Goal: Information Seeking & Learning: Learn about a topic

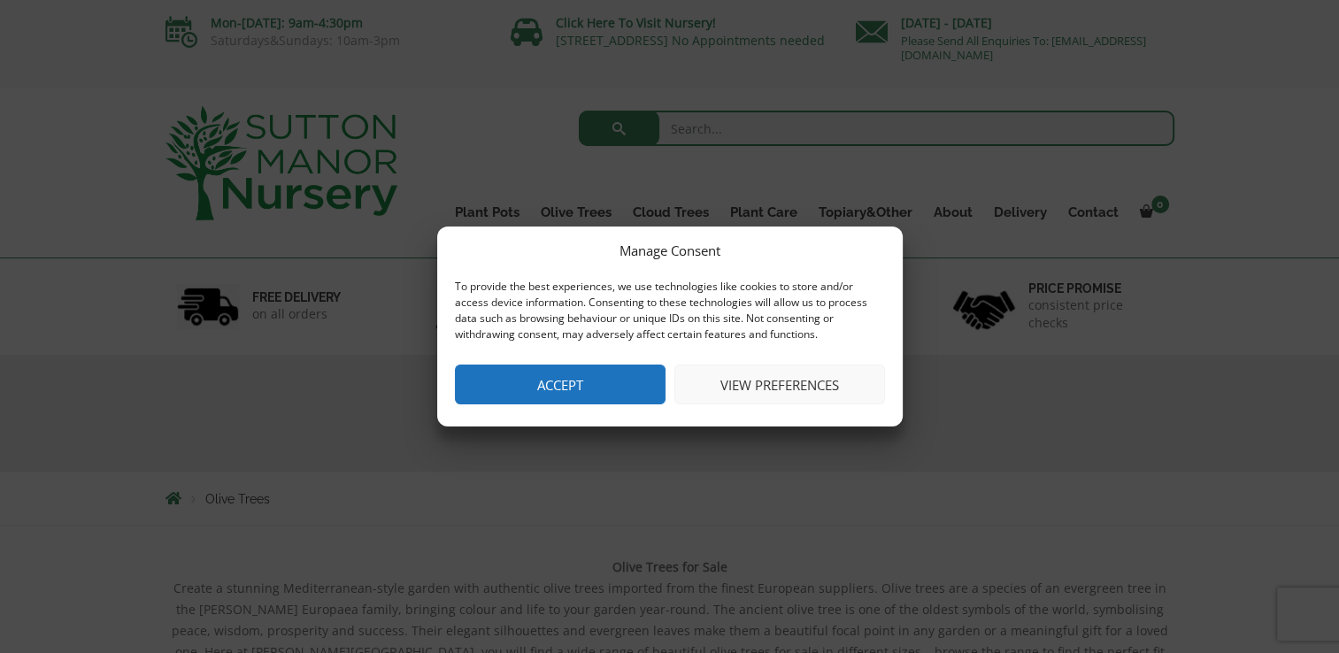
click at [749, 388] on button "View preferences" at bounding box center [779, 385] width 211 height 40
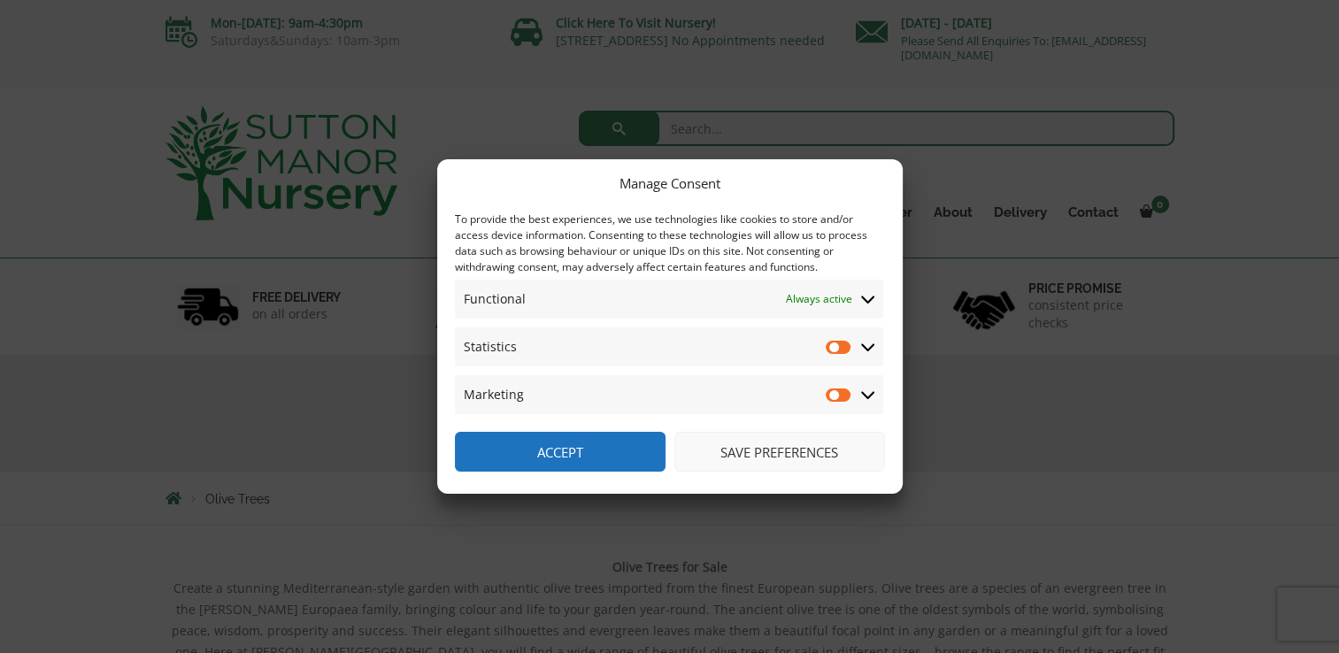
click at [764, 451] on button "Save preferences" at bounding box center [779, 452] width 211 height 40
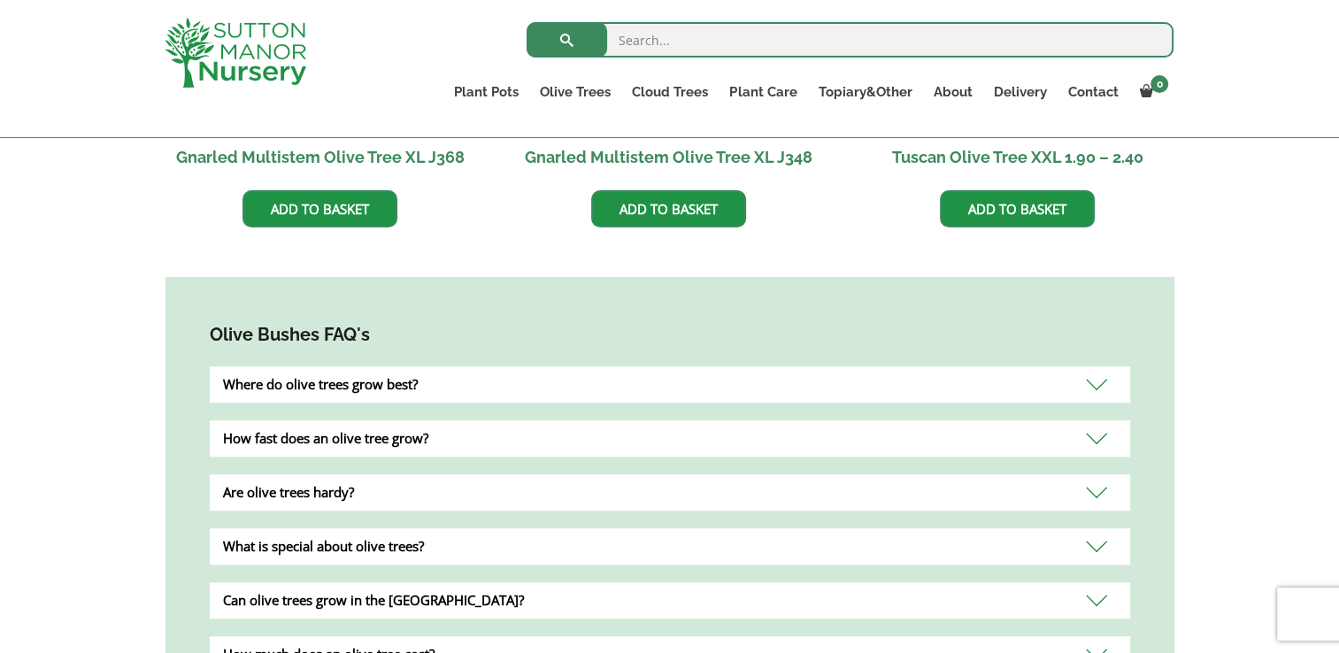
scroll to position [1416, 0]
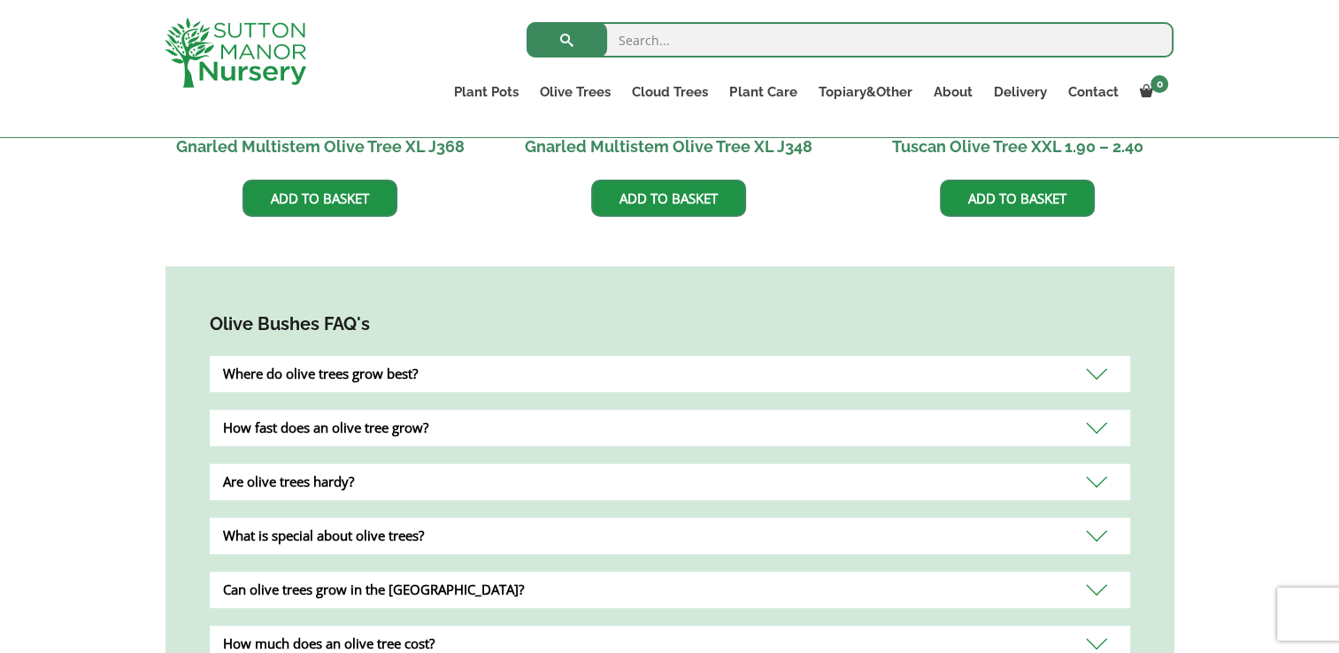
click at [1096, 356] on div "Where do olive trees grow best?" at bounding box center [670, 374] width 920 height 36
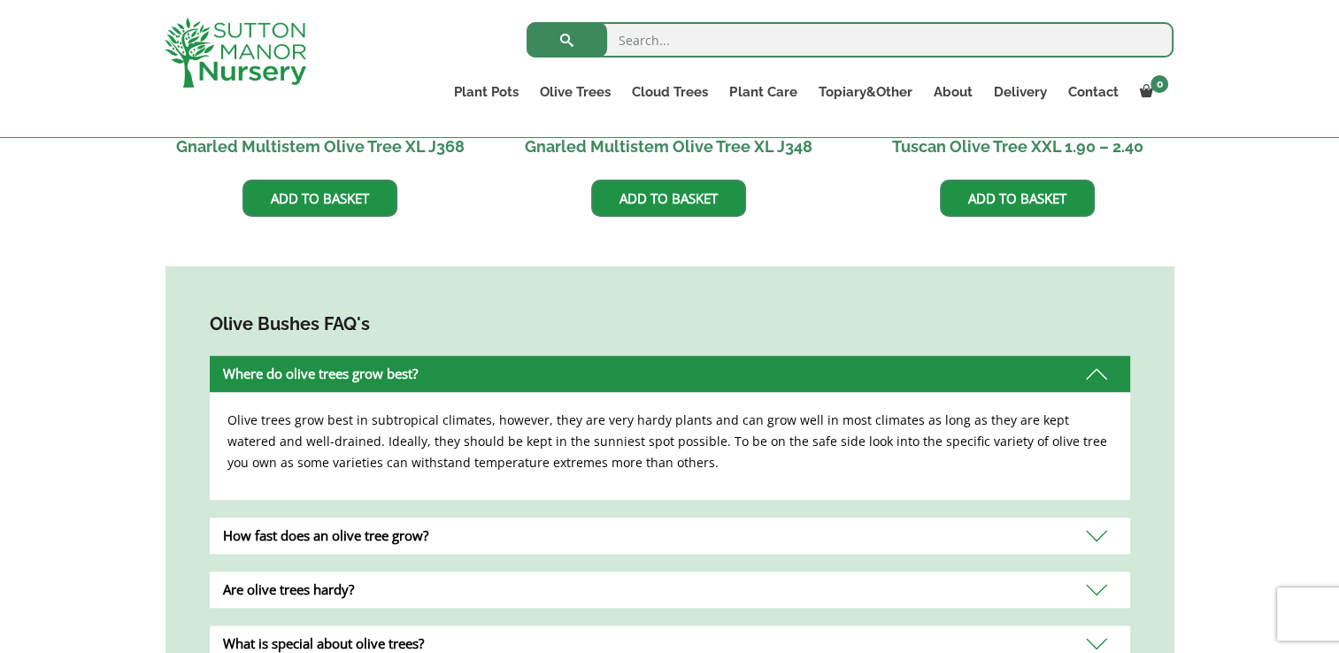
click at [1094, 518] on div "How fast does an olive tree grow?" at bounding box center [670, 536] width 920 height 36
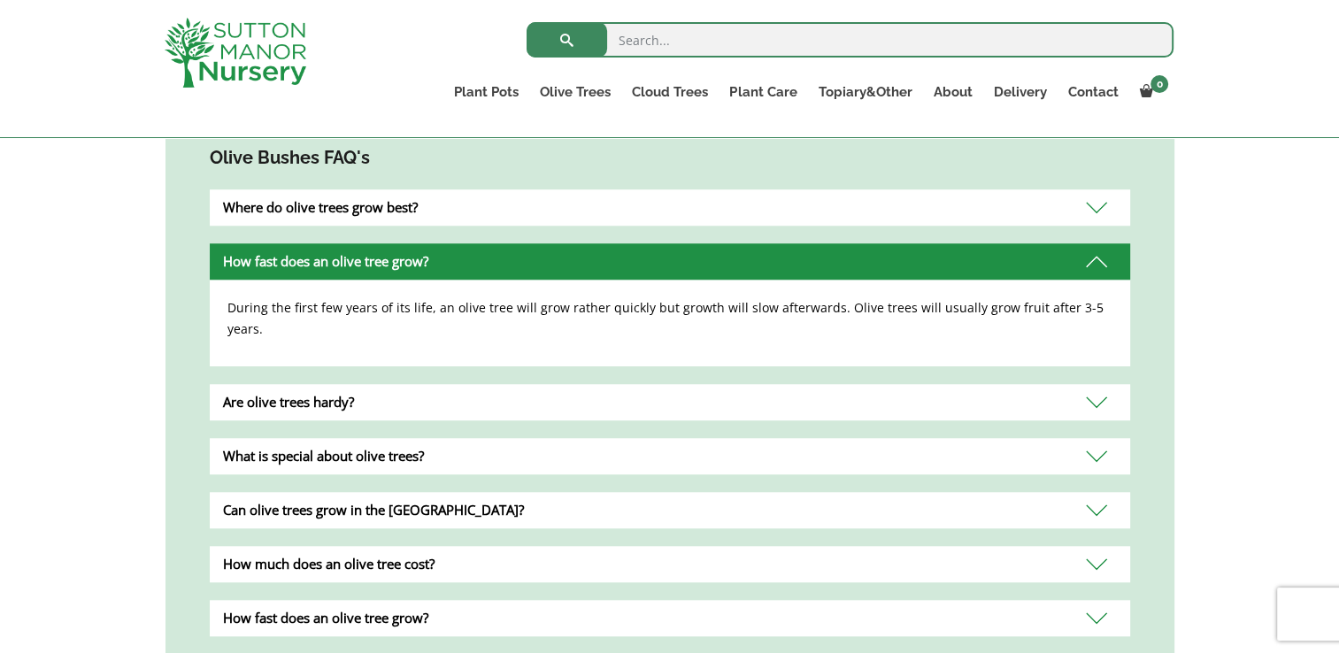
scroll to position [1593, 0]
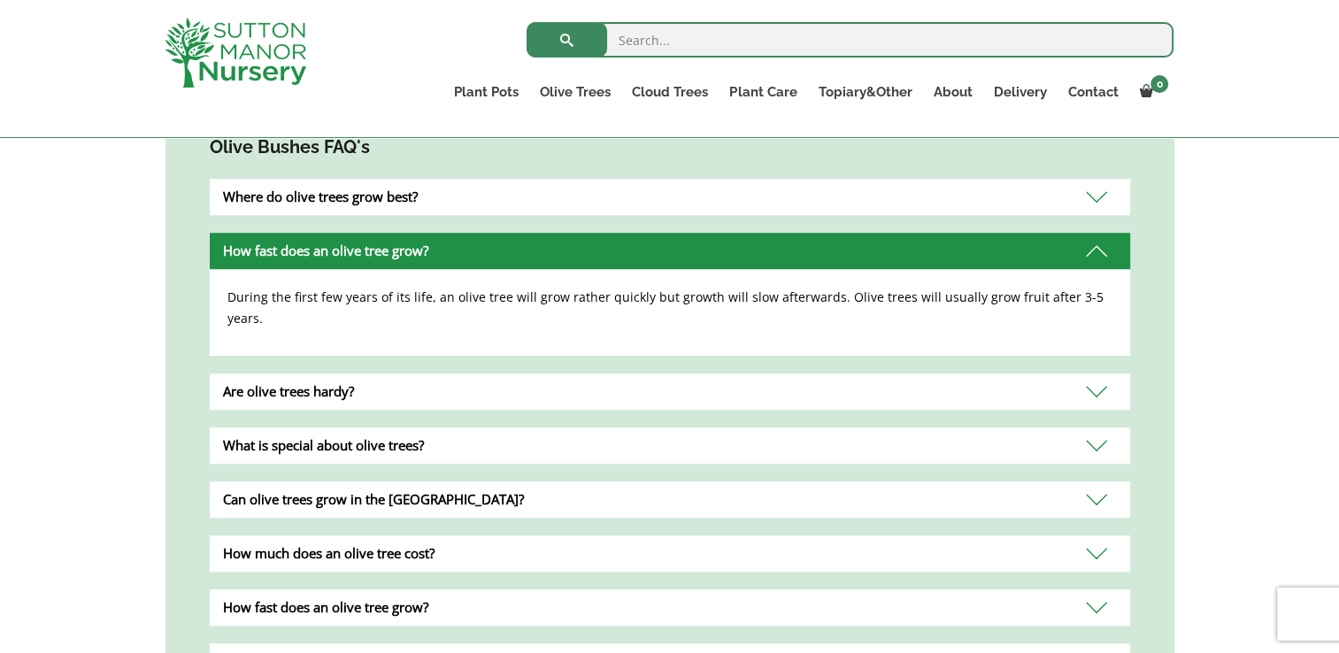
click at [1094, 535] on div "How much does an olive tree cost?" at bounding box center [670, 553] width 920 height 36
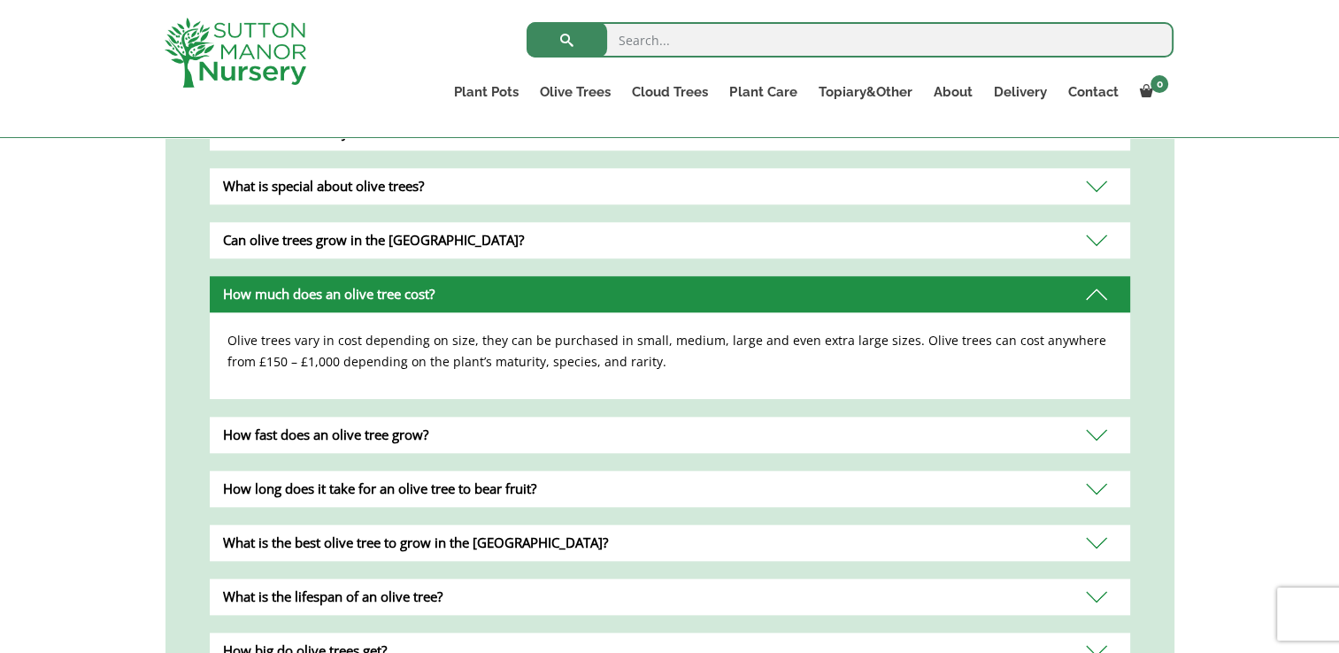
scroll to position [1770, 0]
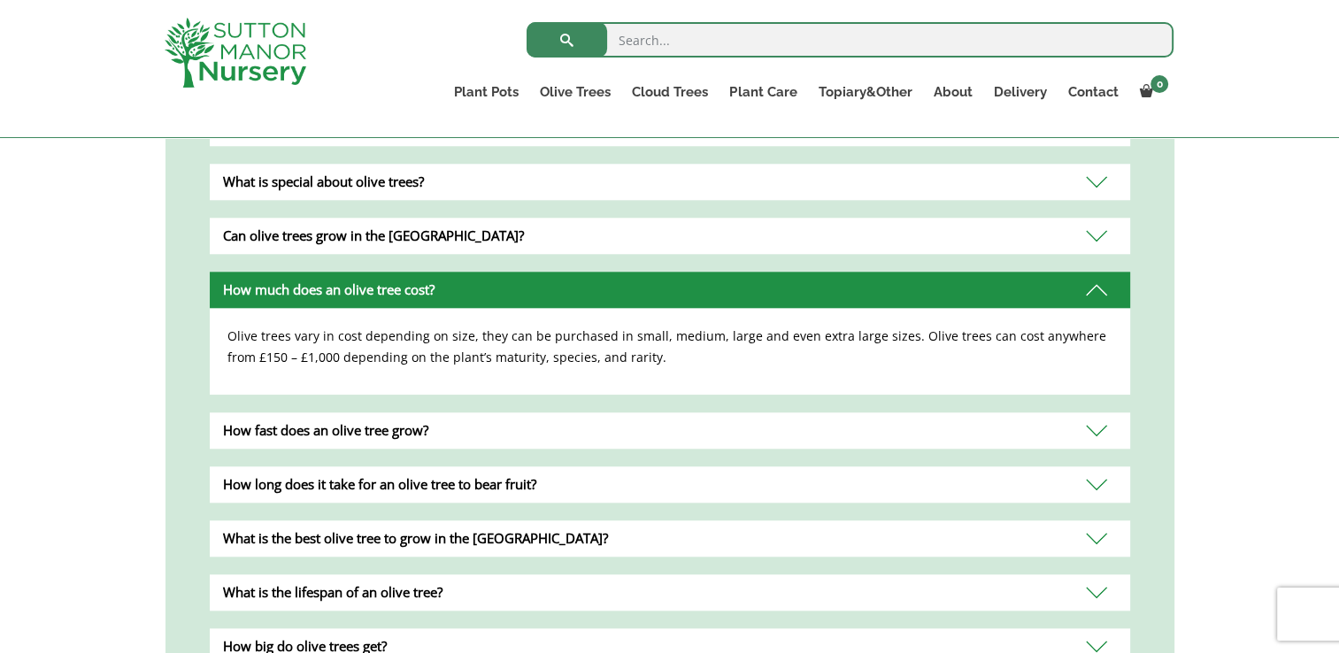
click at [1091, 520] on div "What is the best olive tree to grow in the [GEOGRAPHIC_DATA]?" at bounding box center [670, 538] width 920 height 36
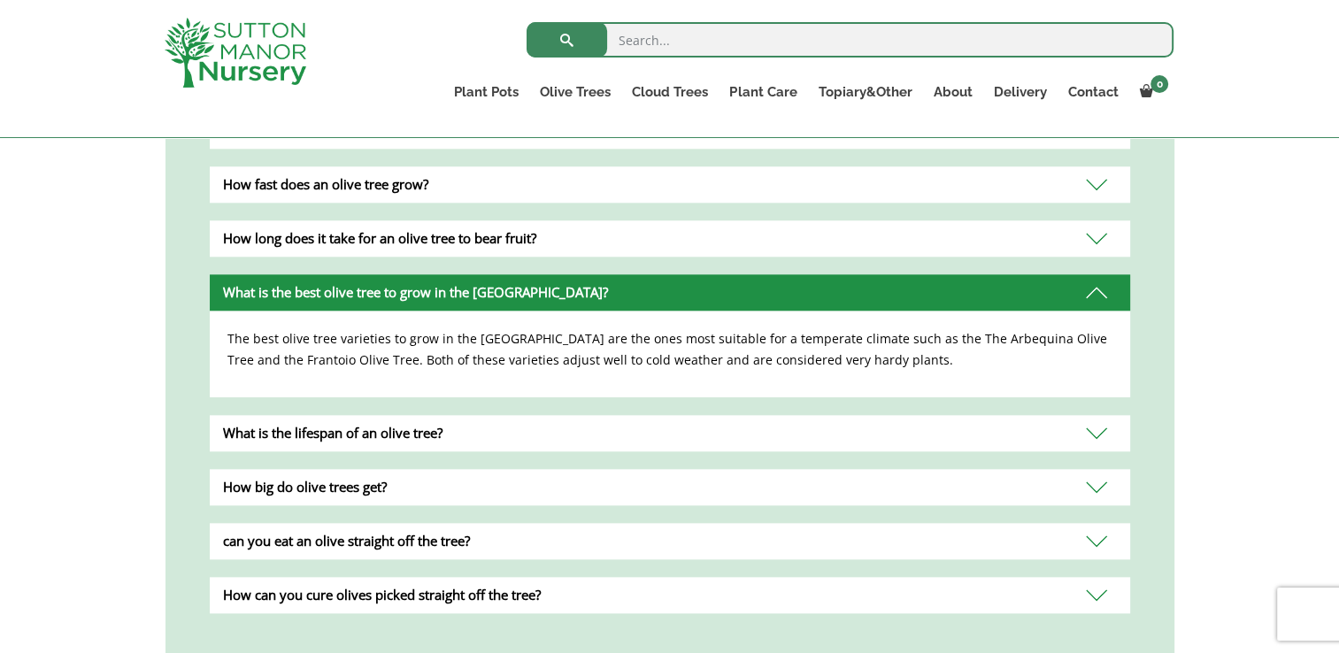
scroll to position [1947, 0]
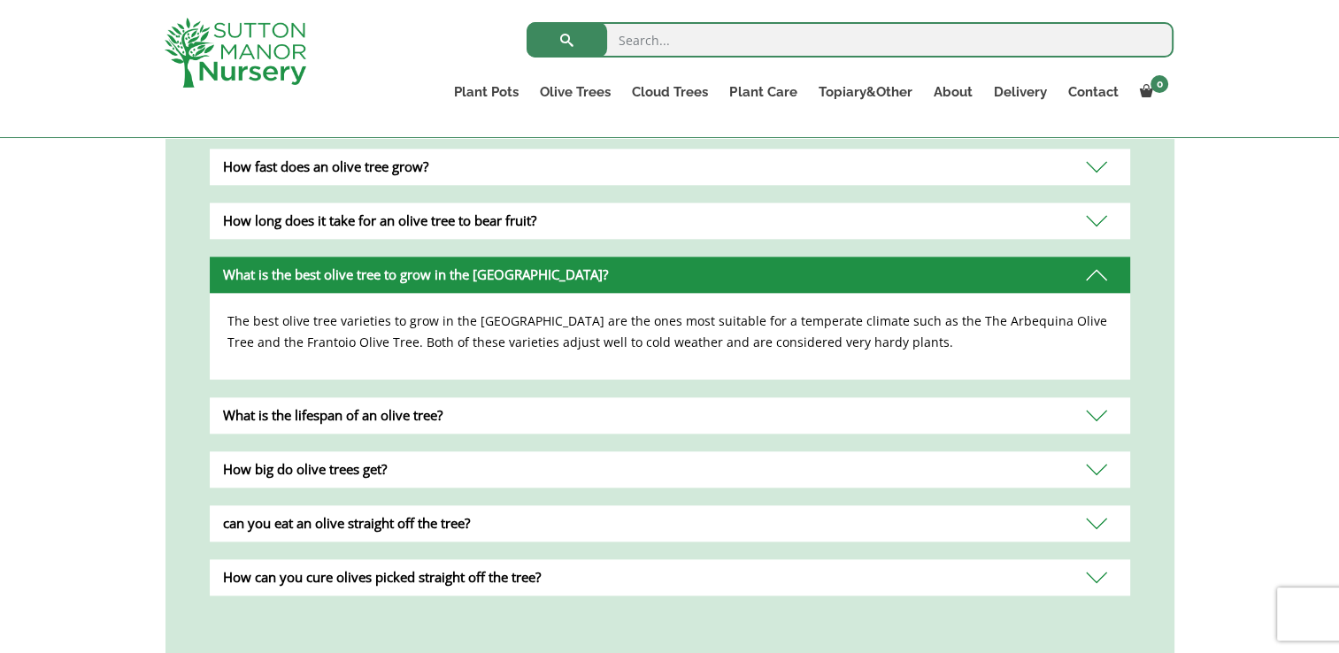
click at [1102, 397] on div "What is the lifespan of an olive tree?" at bounding box center [670, 415] width 920 height 36
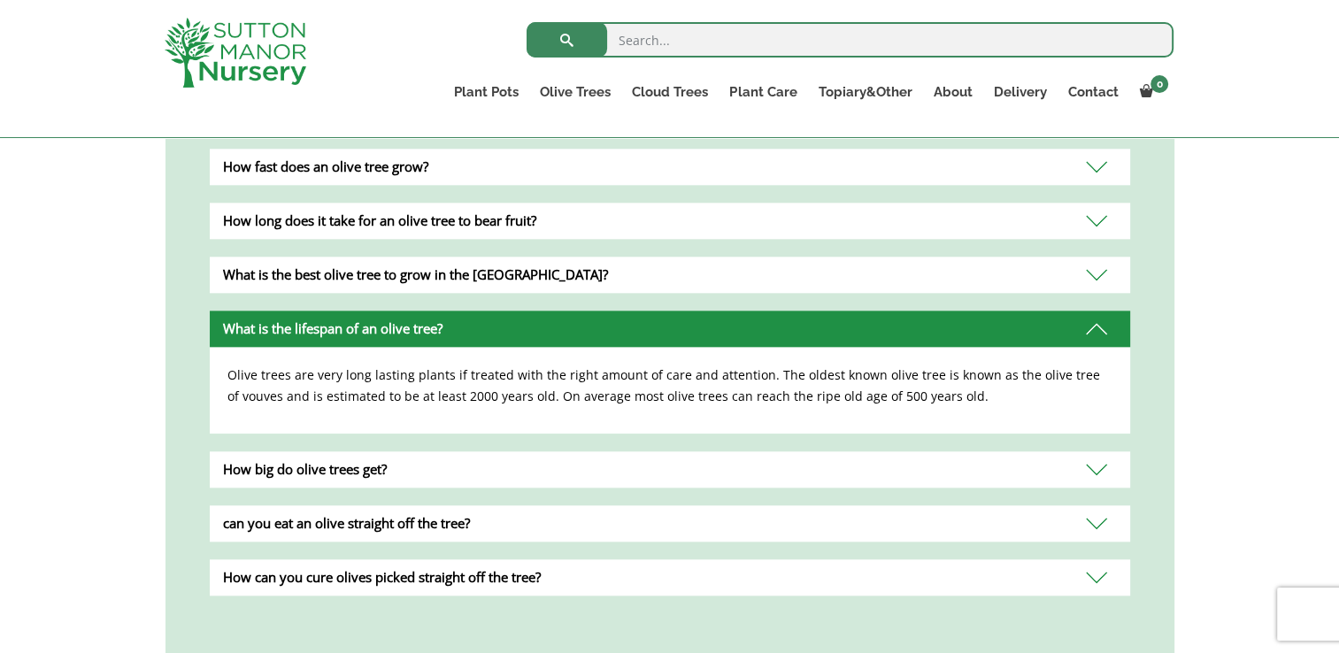
click at [1094, 505] on div "can you eat an olive straight off the tree?" at bounding box center [670, 523] width 920 height 36
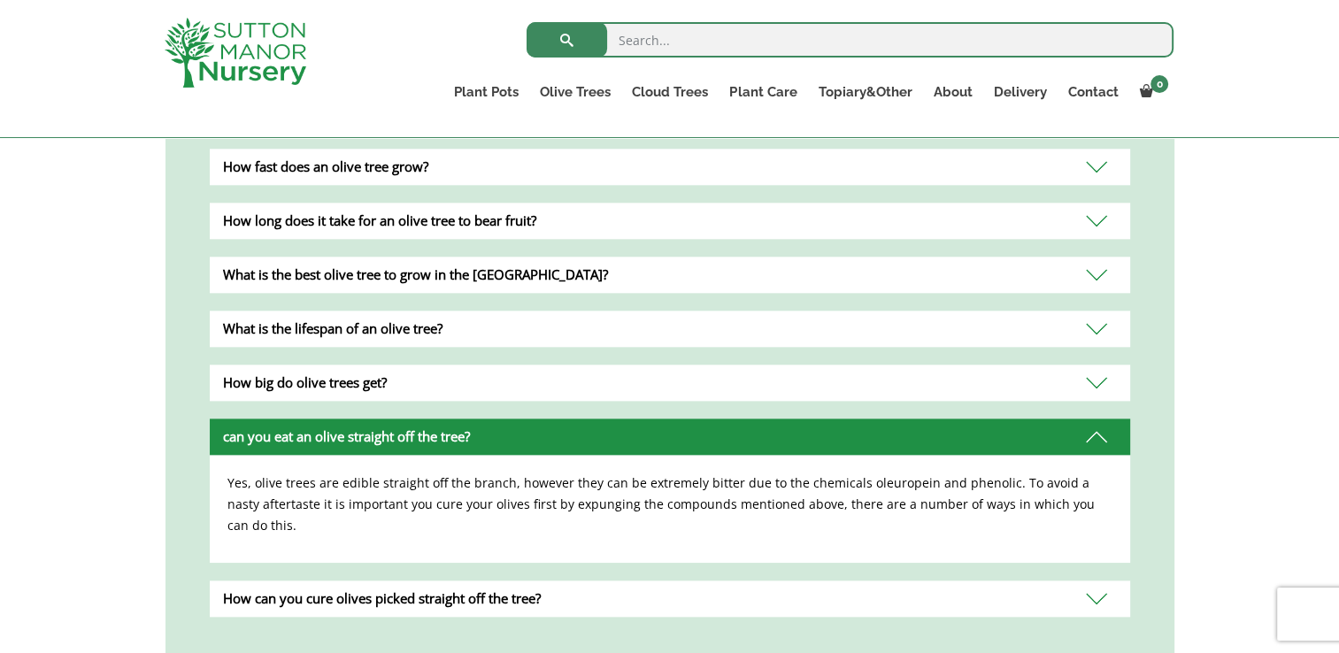
click at [375, 365] on div "How big do olive trees get?" at bounding box center [670, 383] width 920 height 36
